Goal: Task Accomplishment & Management: Manage account settings

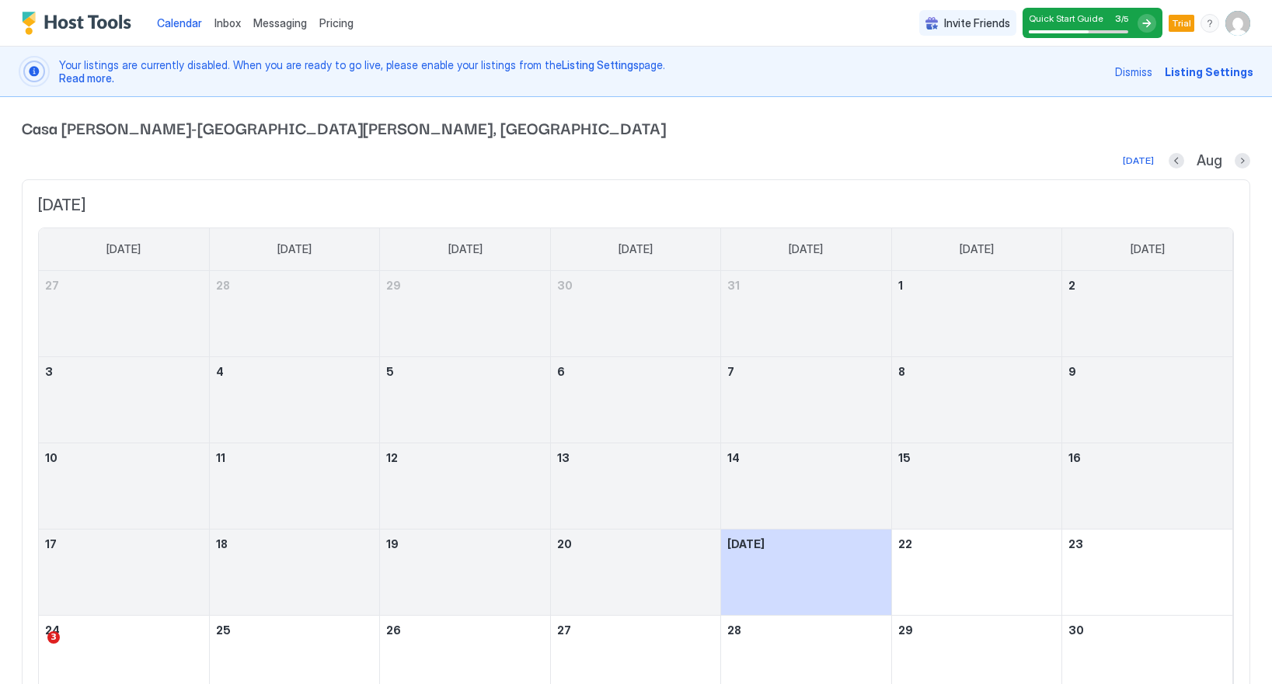
click at [1236, 24] on img "User profile" at bounding box center [1237, 23] width 25 height 25
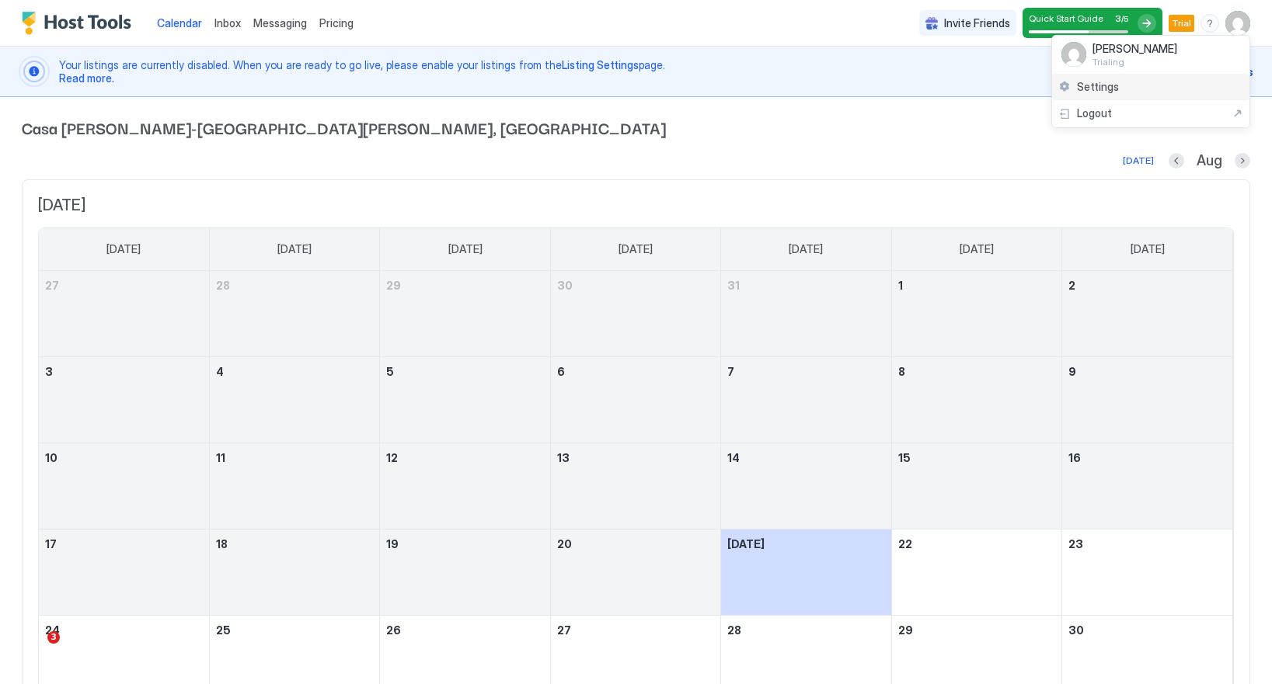
click at [1098, 84] on span "Settings" at bounding box center [1098, 87] width 42 height 14
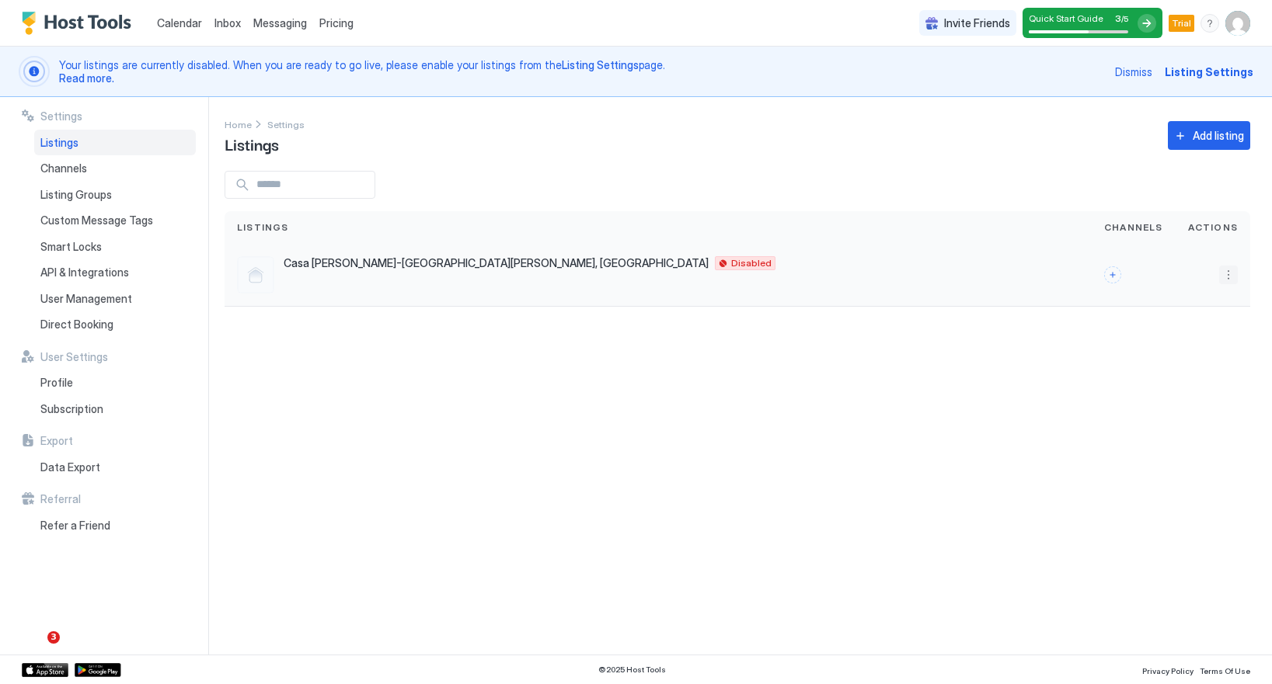
click at [1227, 274] on button "More options" at bounding box center [1228, 275] width 19 height 19
click at [1189, 343] on span "Listing Settings" at bounding box center [1192, 347] width 69 height 12
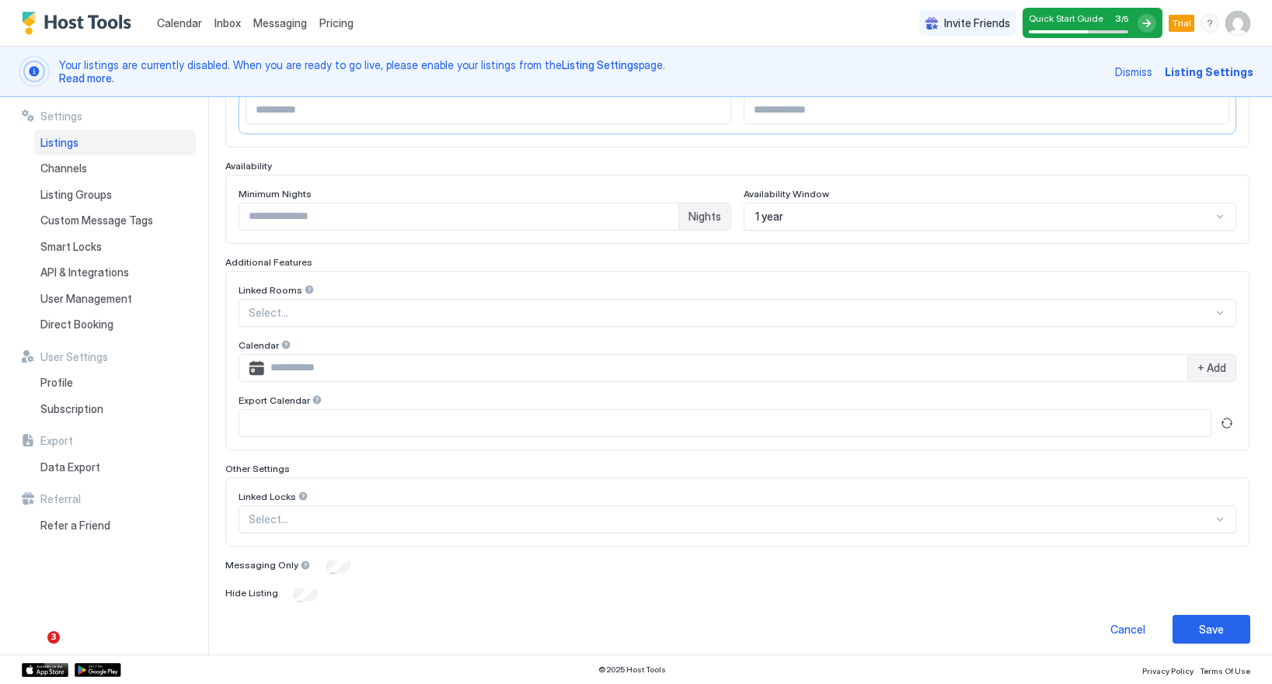
scroll to position [324, 0]
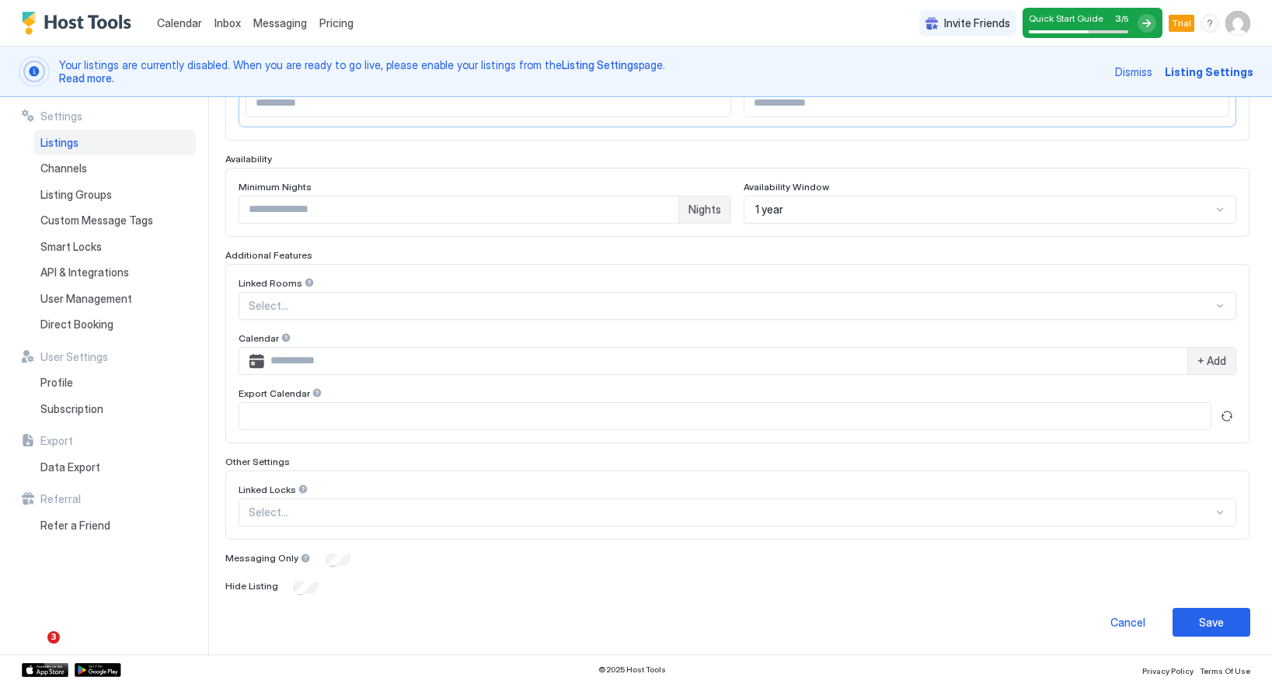
click at [359, 362] on input "Input Field" at bounding box center [725, 361] width 923 height 26
